Goal: Information Seeking & Learning: Learn about a topic

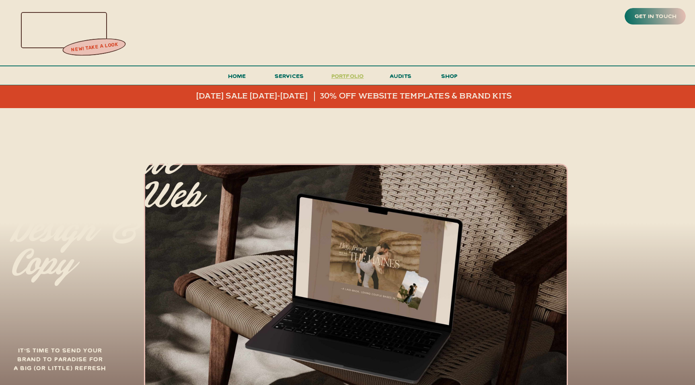
click at [341, 76] on h3 "portfolio" at bounding box center [348, 78] width 38 height 15
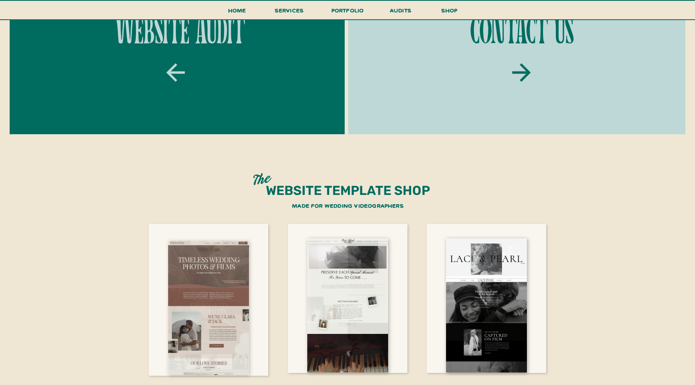
scroll to position [1494, 0]
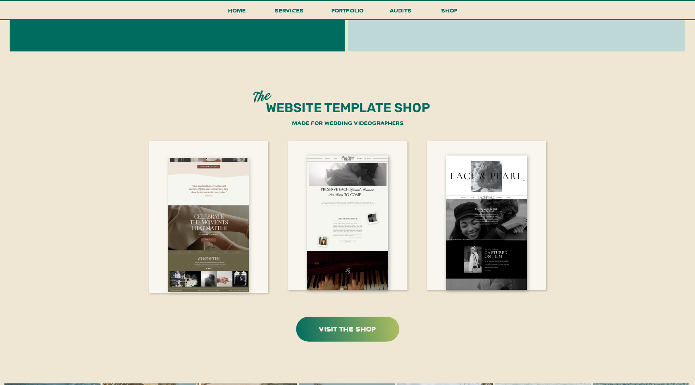
click at [221, 212] on div at bounding box center [208, 225] width 81 height 134
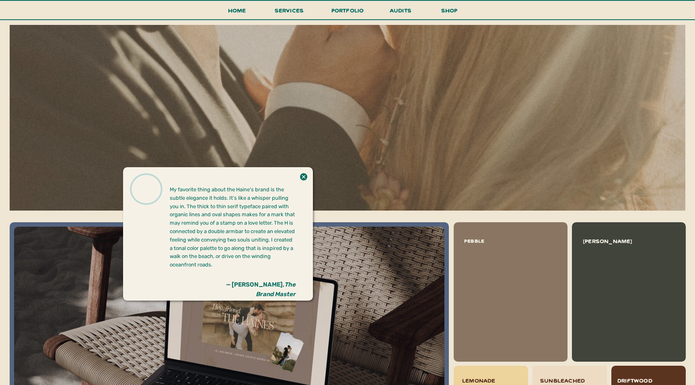
scroll to position [663, 0]
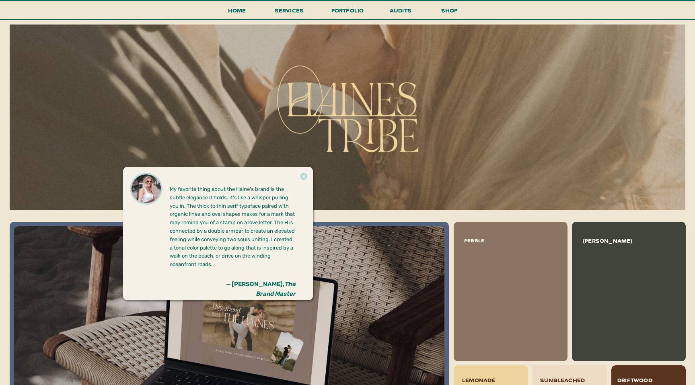
click at [303, 176] on icon at bounding box center [303, 177] width 9 height 16
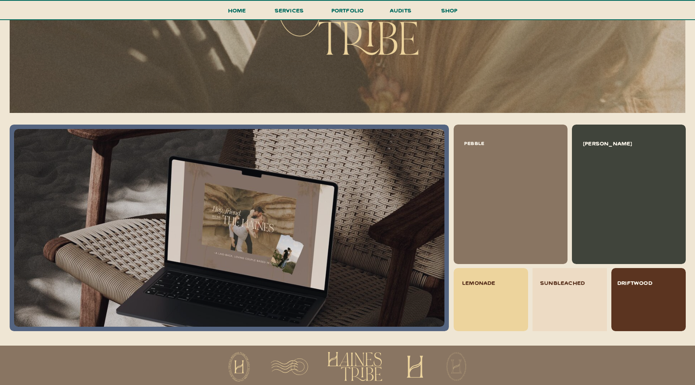
scroll to position [816, 0]
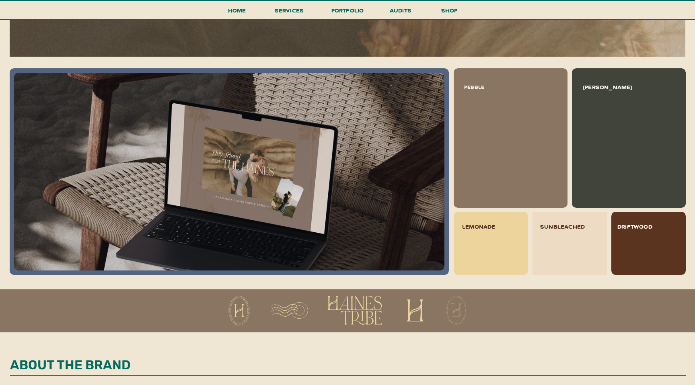
click at [285, 165] on div at bounding box center [229, 172] width 430 height 198
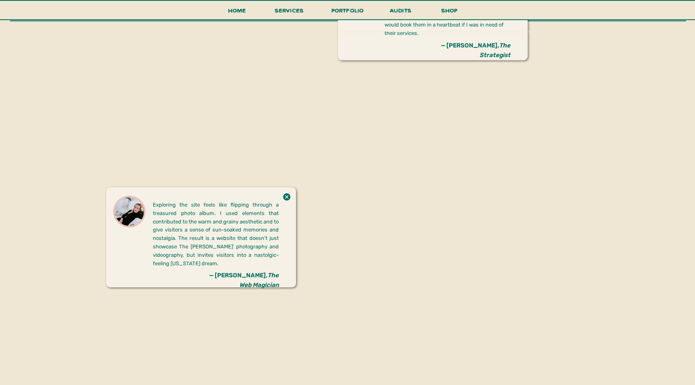
scroll to position [1396, 0]
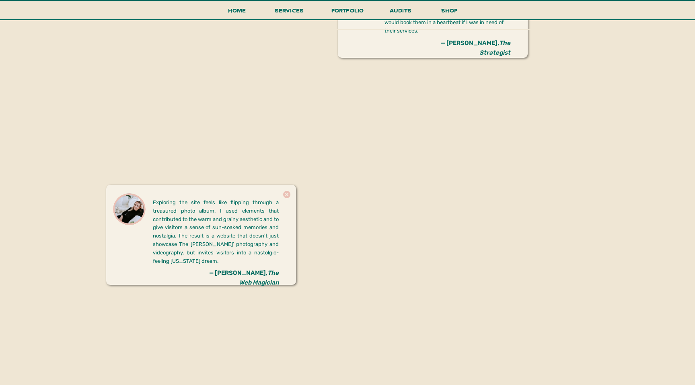
click at [286, 194] on icon at bounding box center [286, 195] width 9 height 16
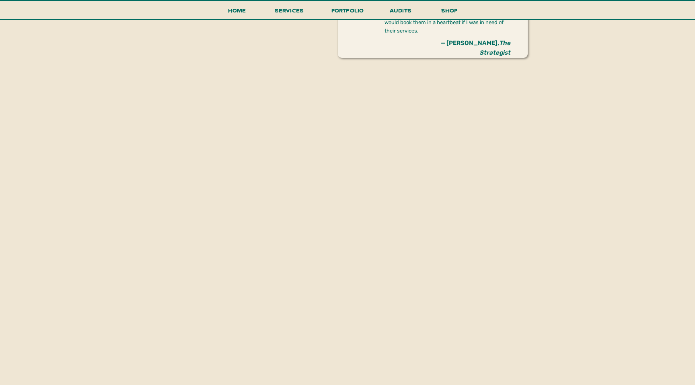
drag, startPoint x: 276, startPoint y: 298, endPoint x: 273, endPoint y: 253, distance: 45.1
click at [273, 253] on div "get in touch new! take a look Home shop services portfolio audits menu all incl…" at bounding box center [347, 150] width 695 height 3092
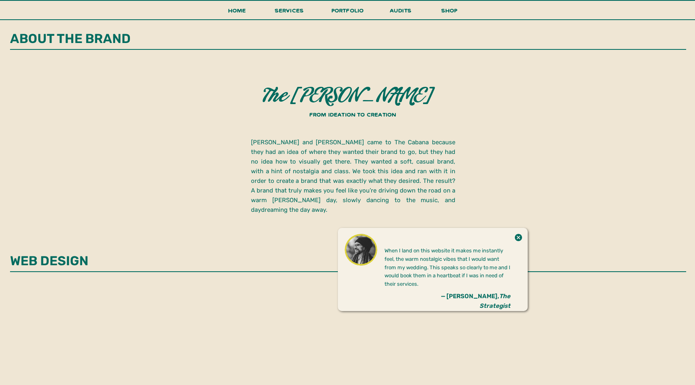
scroll to position [1118, 0]
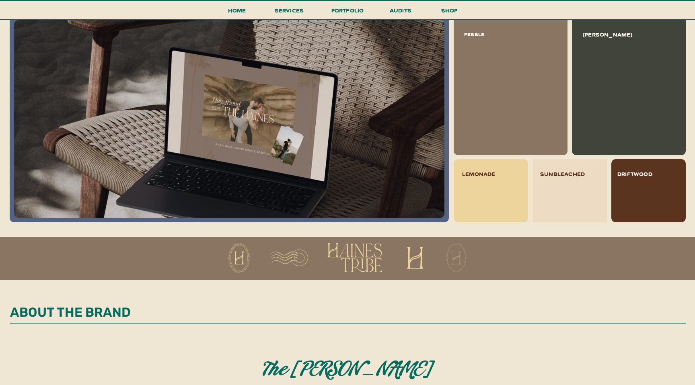
scroll to position [882, 0]
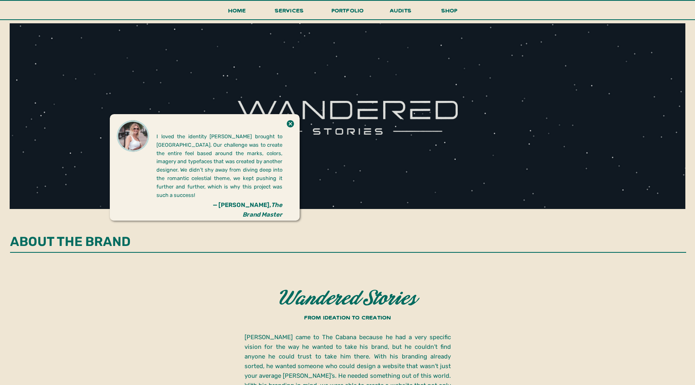
scroll to position [666, 0]
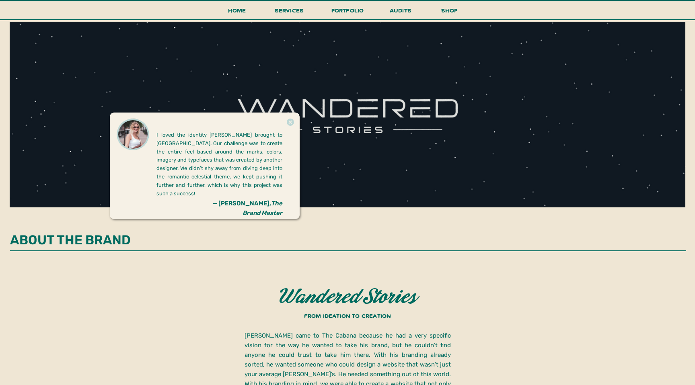
click at [288, 123] on icon at bounding box center [290, 122] width 7 height 7
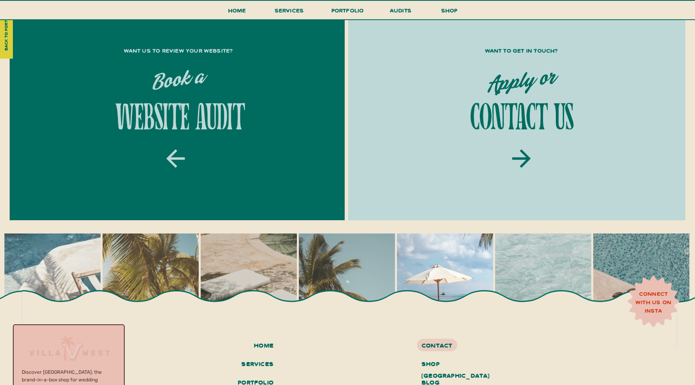
scroll to position [2521, 0]
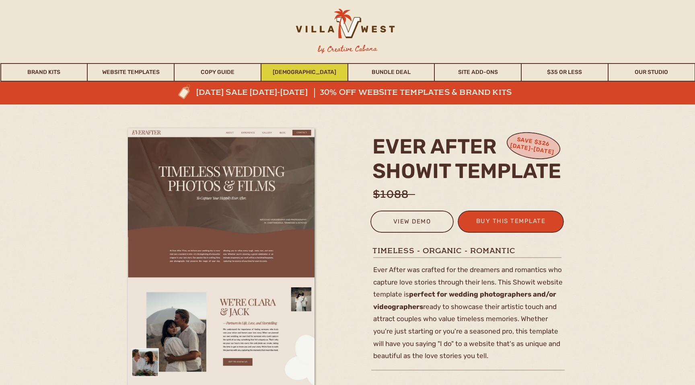
click at [321, 77] on link "[DEMOGRAPHIC_DATA]" at bounding box center [304, 72] width 86 height 19
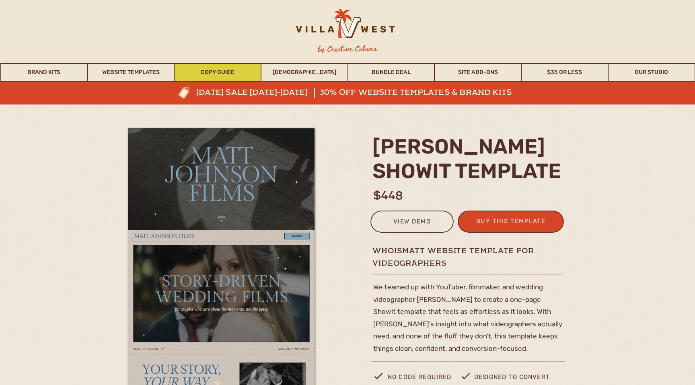
click at [204, 76] on link "Copy Guide" at bounding box center [218, 72] width 86 height 19
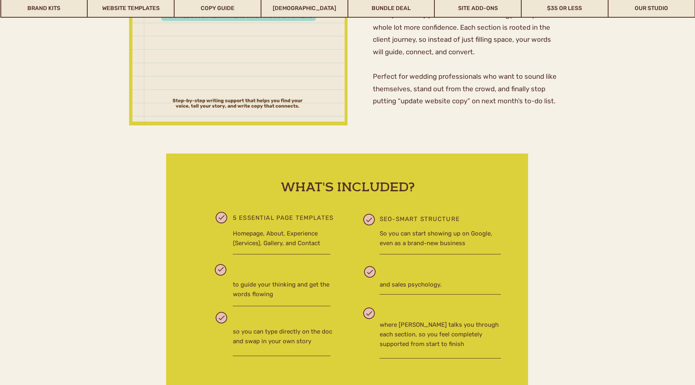
scroll to position [376, 0]
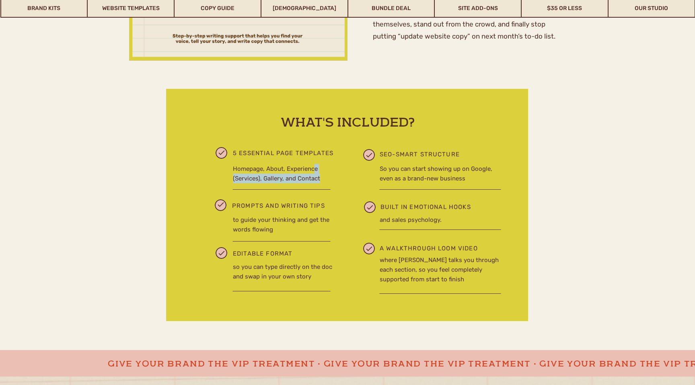
drag, startPoint x: 313, startPoint y: 170, endPoint x: 324, endPoint y: 179, distance: 13.7
click at [324, 179] on p "Homepage, About, Experience (Services), Gallery, and Contact" at bounding box center [286, 173] width 107 height 19
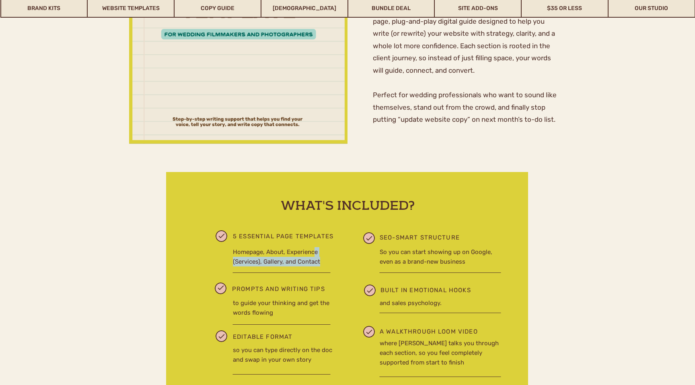
scroll to position [405, 0]
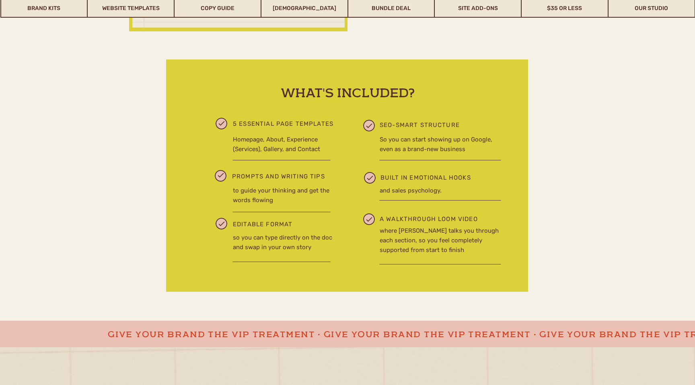
click at [338, 188] on div at bounding box center [347, 176] width 362 height 232
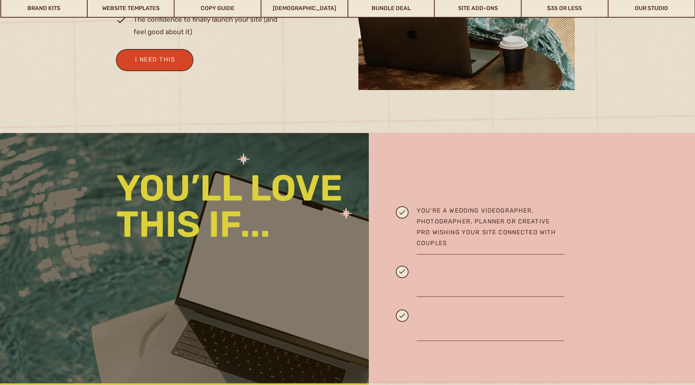
scroll to position [966, 0]
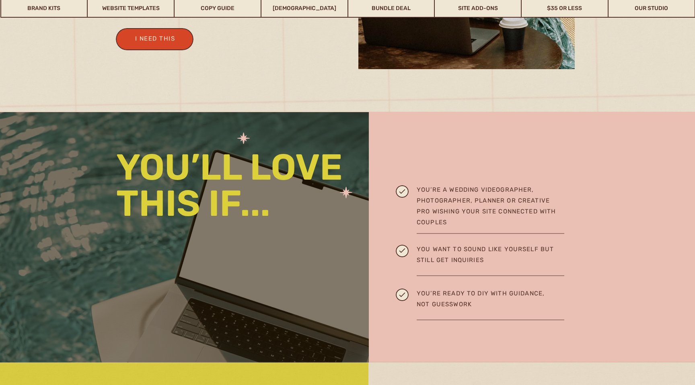
click at [447, 205] on h2 "You’re a wedding videographer, photographer, planner or creative pro wishing yo…" at bounding box center [491, 201] width 148 height 33
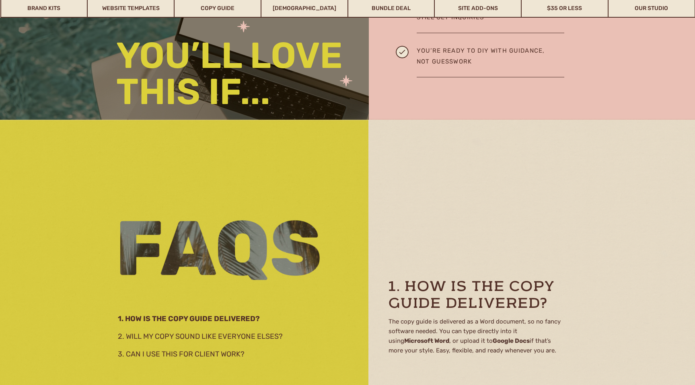
scroll to position [1351, 0]
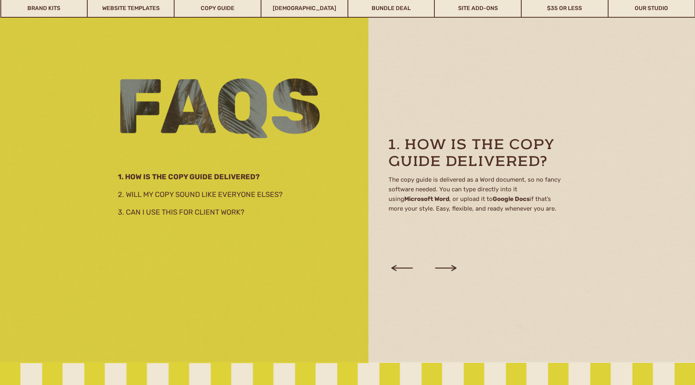
click at [452, 268] on icon at bounding box center [446, 268] width 22 height 6
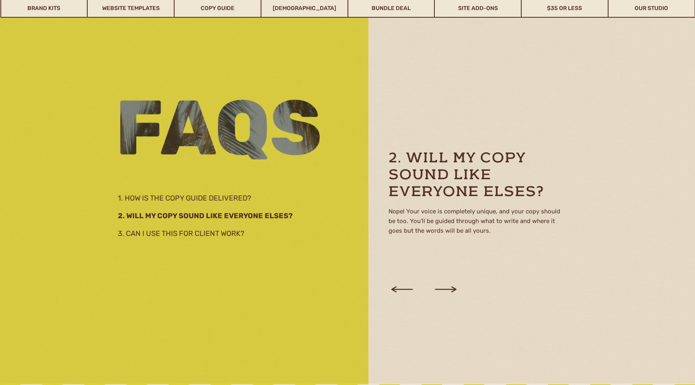
scroll to position [1329, 0]
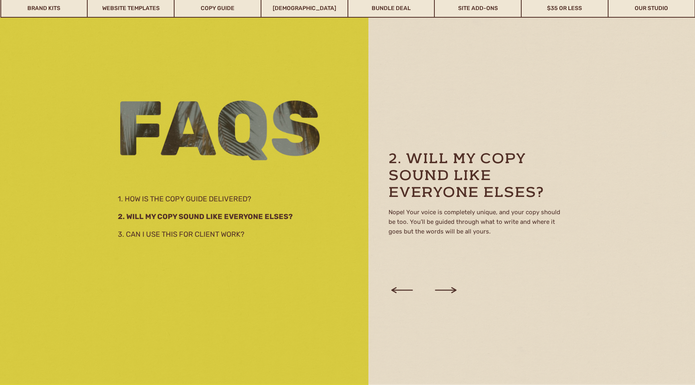
click at [404, 286] on icon at bounding box center [402, 290] width 27 height 31
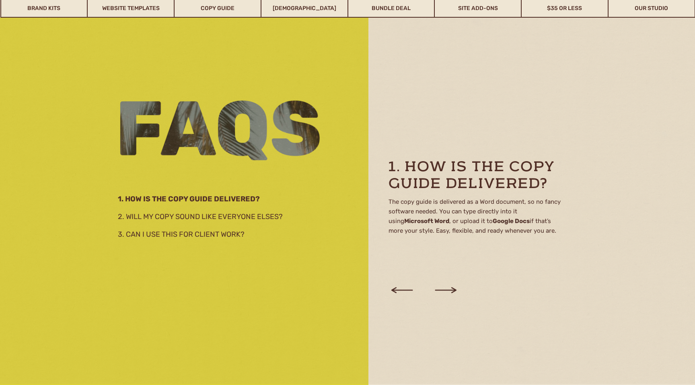
click at [447, 289] on icon at bounding box center [445, 290] width 27 height 31
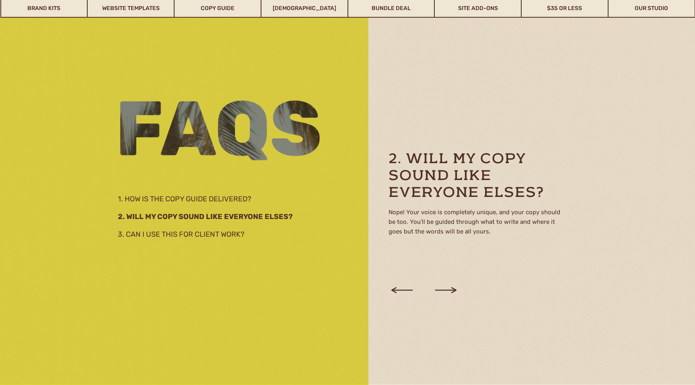
click at [447, 289] on icon at bounding box center [445, 290] width 27 height 31
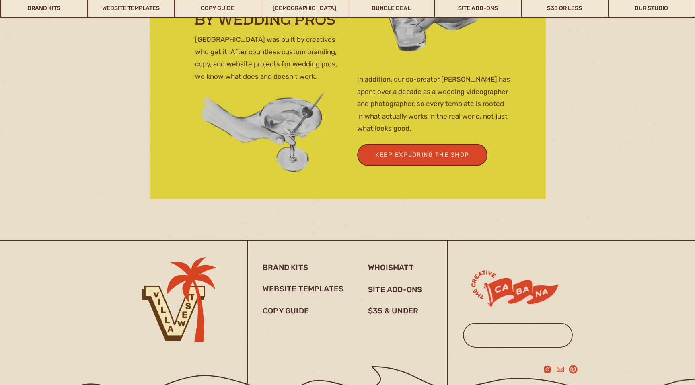
scroll to position [2822, 0]
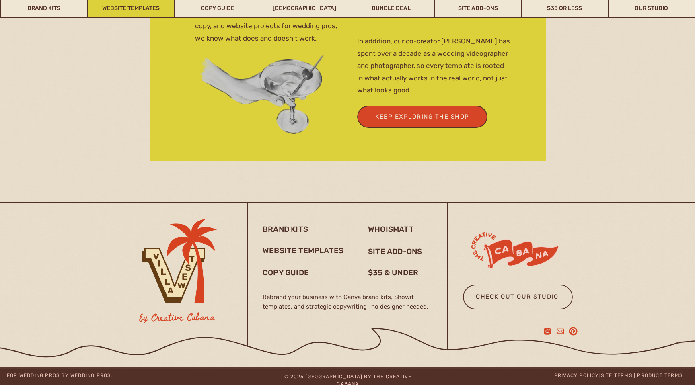
click at [153, 7] on link "Website Templates" at bounding box center [131, 8] width 86 height 19
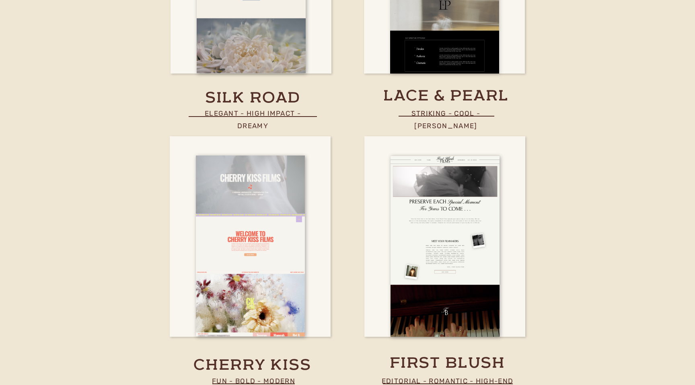
scroll to position [2861, 0]
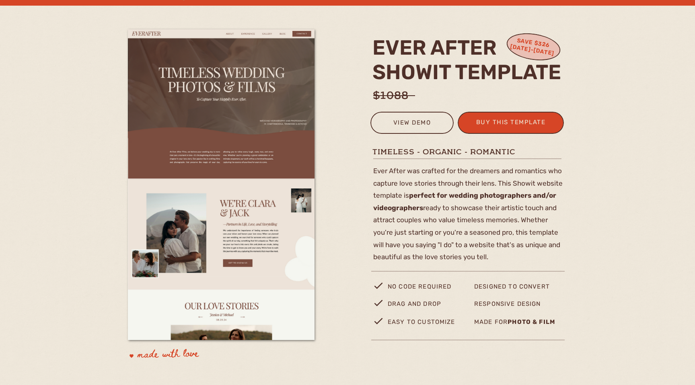
scroll to position [100, 0]
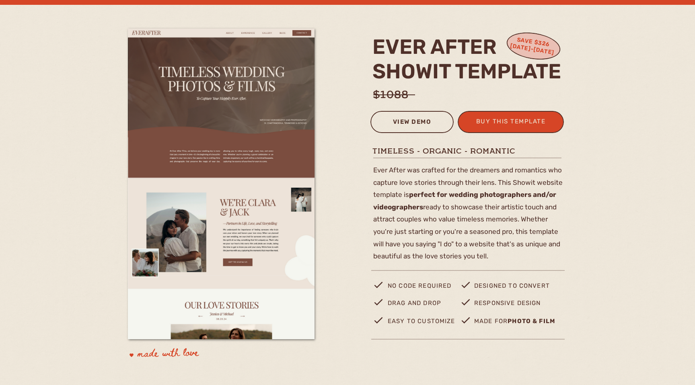
click at [412, 125] on div "view demo" at bounding box center [412, 123] width 73 height 13
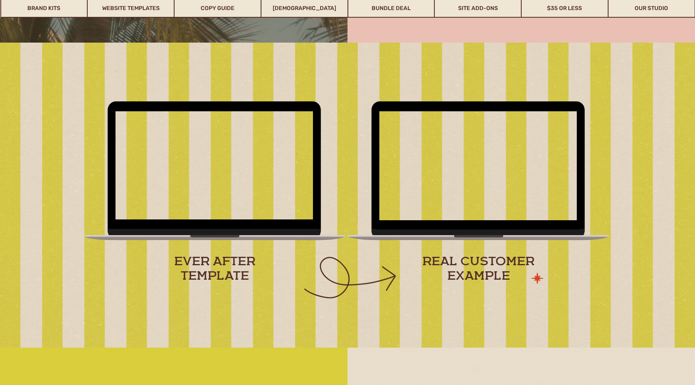
scroll to position [1023, 0]
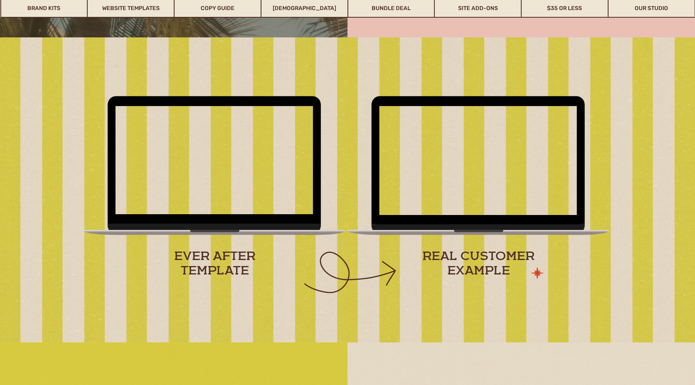
click at [444, 255] on h1 "real customer example" at bounding box center [478, 264] width 147 height 29
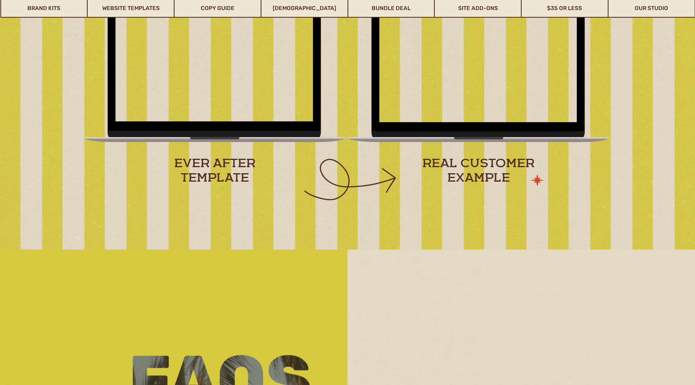
scroll to position [1098, 0]
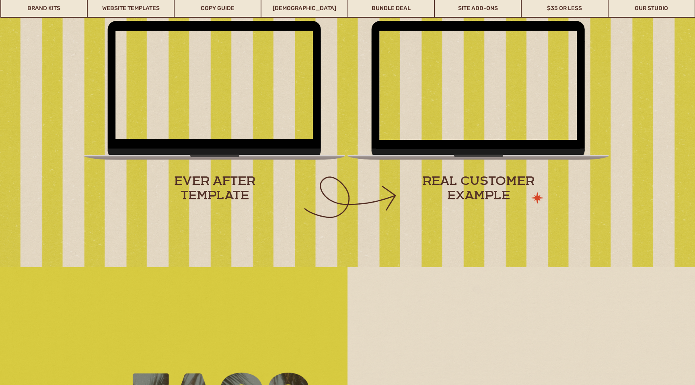
click at [539, 196] on icon at bounding box center [537, 198] width 12 height 11
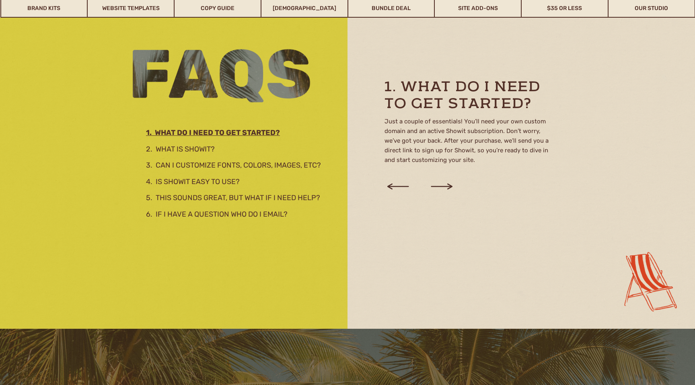
scroll to position [1432, 0]
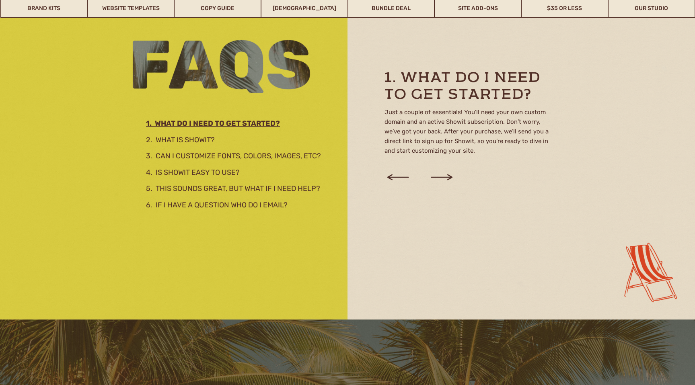
click at [446, 176] on icon at bounding box center [441, 177] width 27 height 31
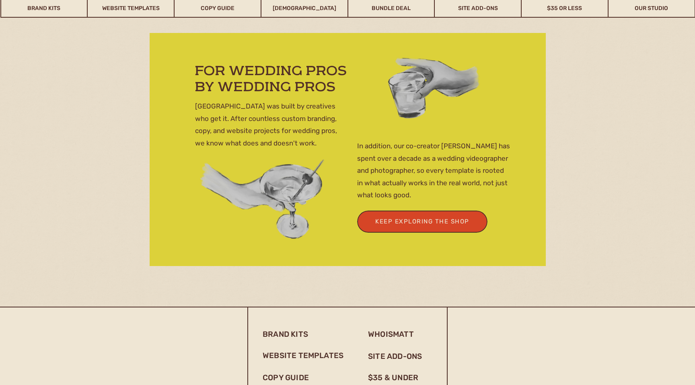
scroll to position [3358, 0]
